Goal: Find specific page/section: Find specific page/section

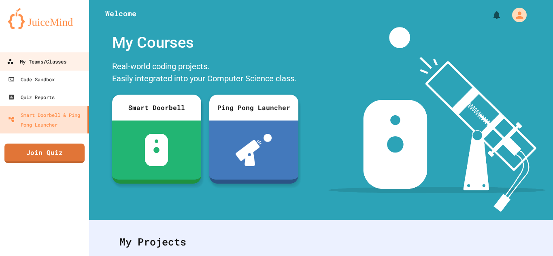
click at [59, 55] on link "My Teams/Classes" at bounding box center [45, 61] width 92 height 18
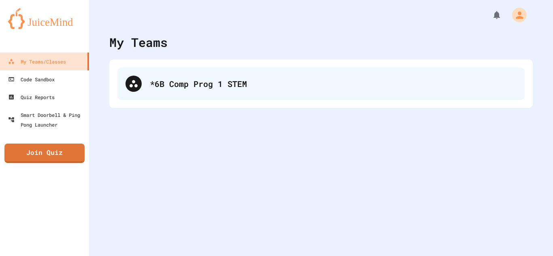
click at [200, 94] on div "*6B Comp Prog 1 STEM" at bounding box center [320, 84] width 407 height 32
